Goal: Task Accomplishment & Management: Use online tool/utility

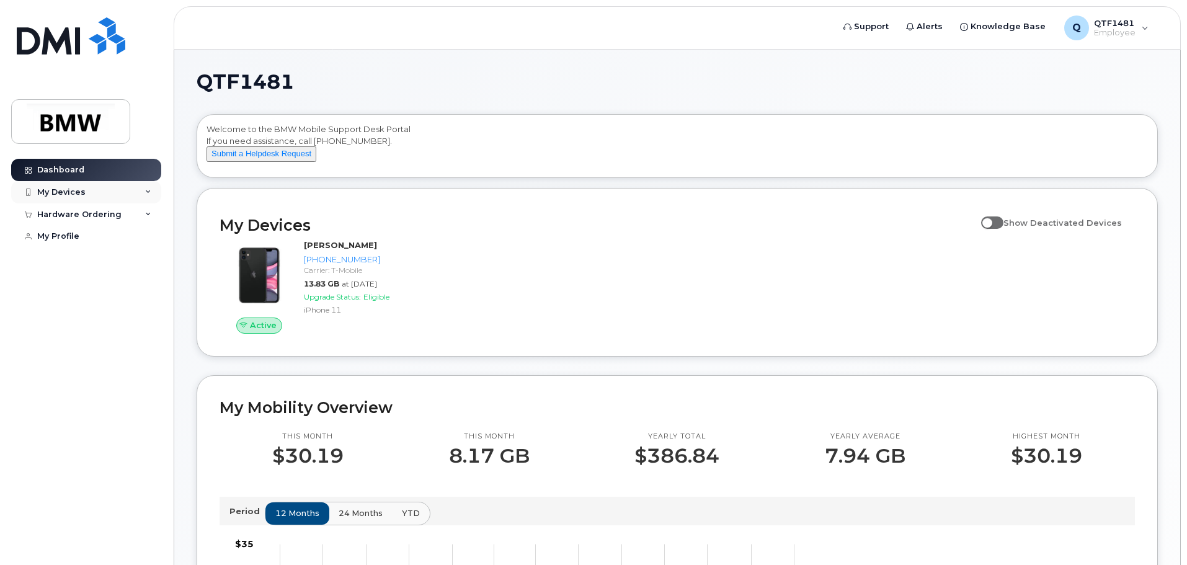
click at [81, 189] on div "My Devices" at bounding box center [61, 192] width 48 height 10
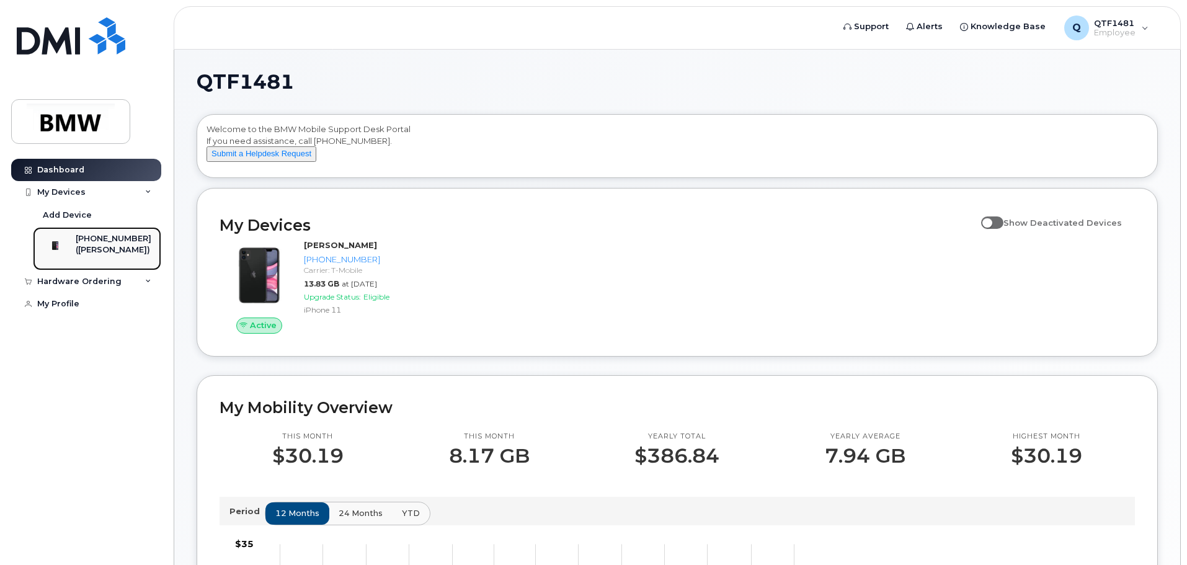
click at [61, 242] on img at bounding box center [55, 245] width 12 height 12
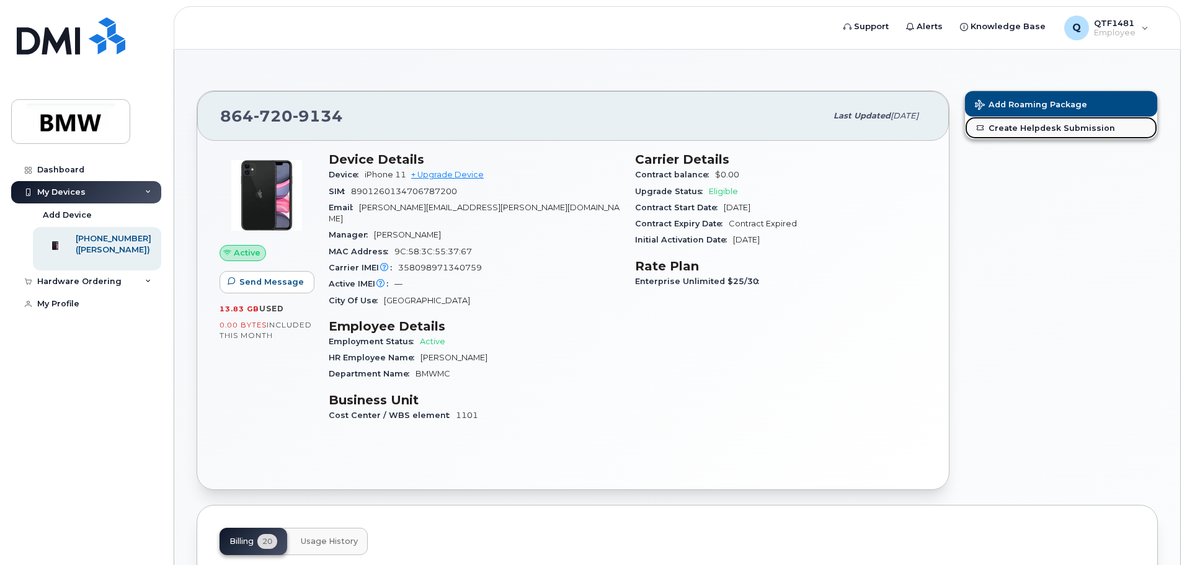
click at [1020, 126] on link "Create Helpdesk Submission" at bounding box center [1061, 128] width 192 height 22
